Goal: Complete application form: Complete application form

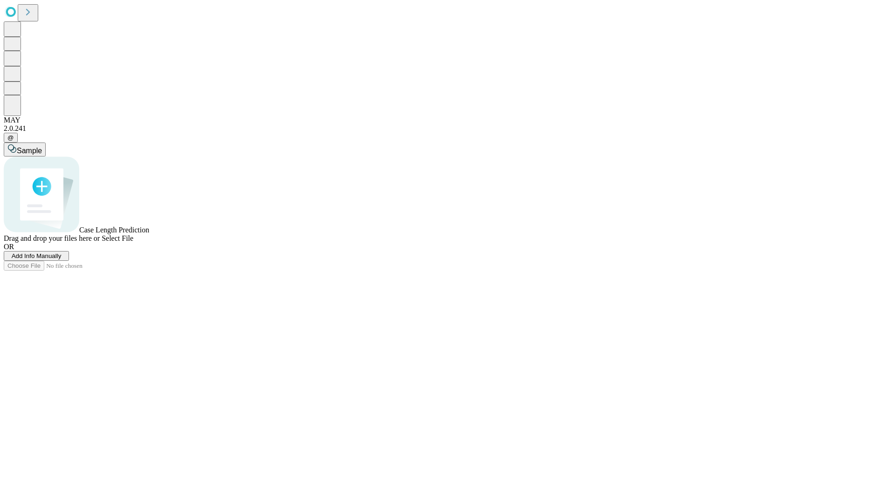
click at [61, 260] on span "Add Info Manually" at bounding box center [37, 256] width 50 height 7
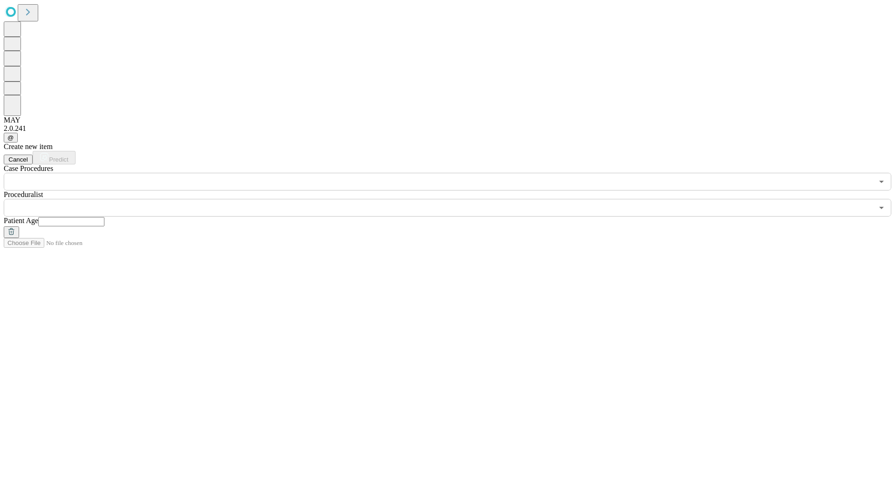
click at [104, 217] on input "text" at bounding box center [71, 221] width 66 height 9
type input "*"
click at [454, 199] on input "text" at bounding box center [438, 208] width 869 height 18
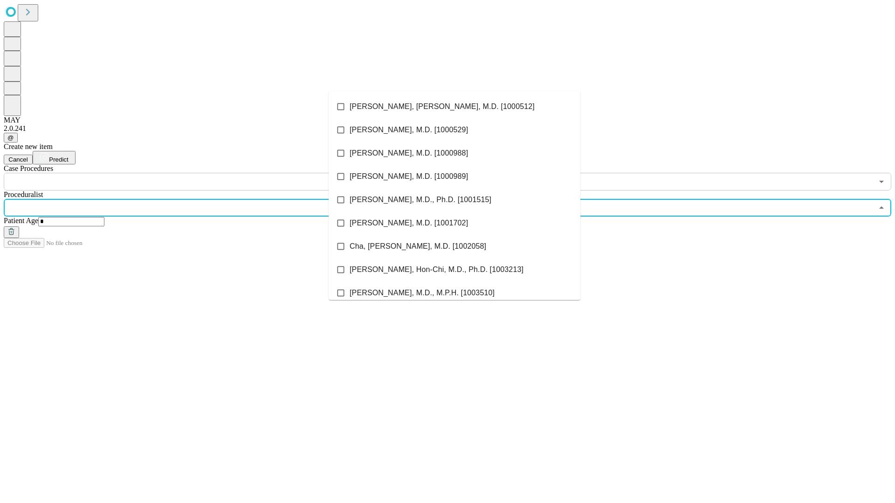
click at [454, 107] on li "[PERSON_NAME], [PERSON_NAME], M.D. [1000512]" at bounding box center [454, 106] width 252 height 23
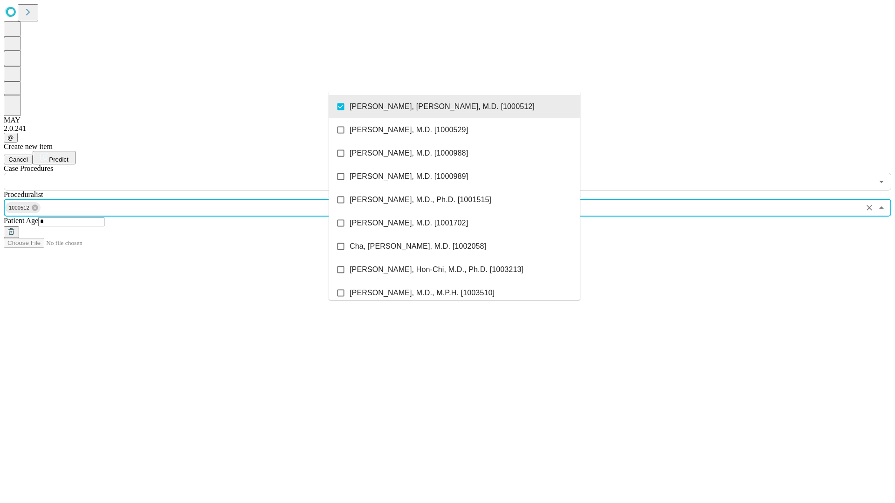
click at [196, 173] on input "text" at bounding box center [438, 182] width 869 height 18
